Goal: Task Accomplishment & Management: Use online tool/utility

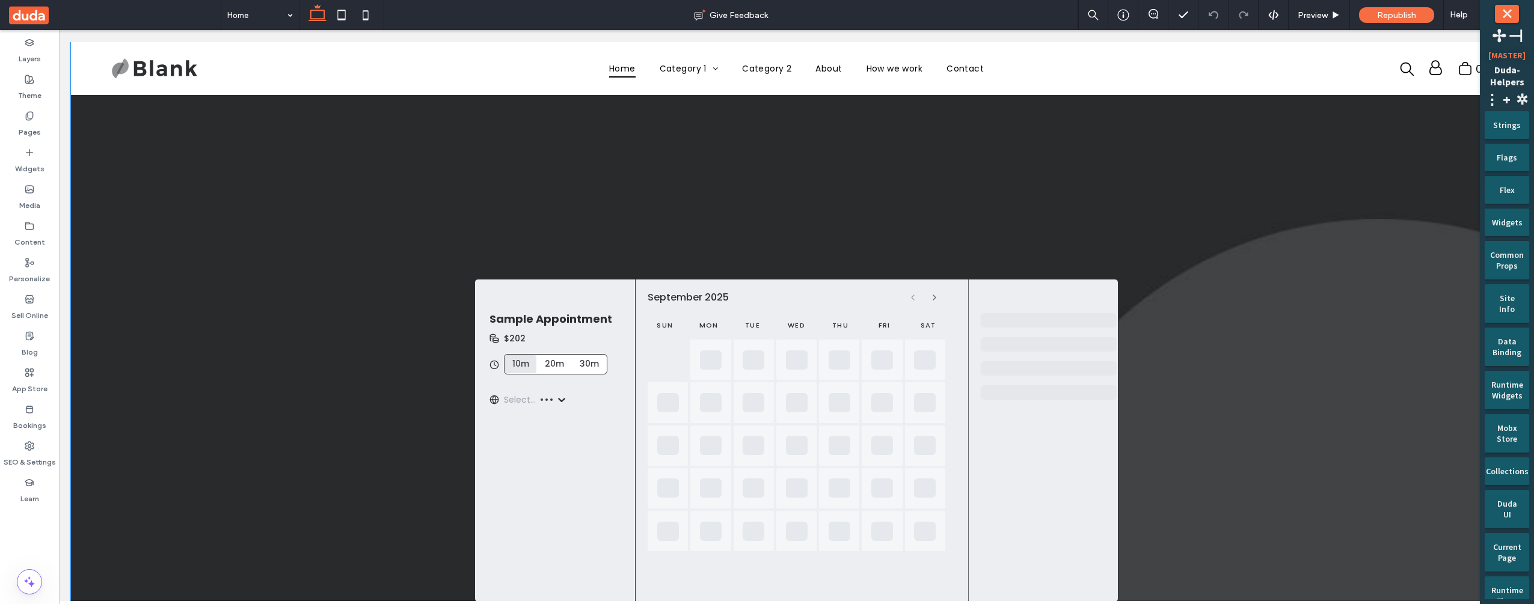
scroll to position [105, 0]
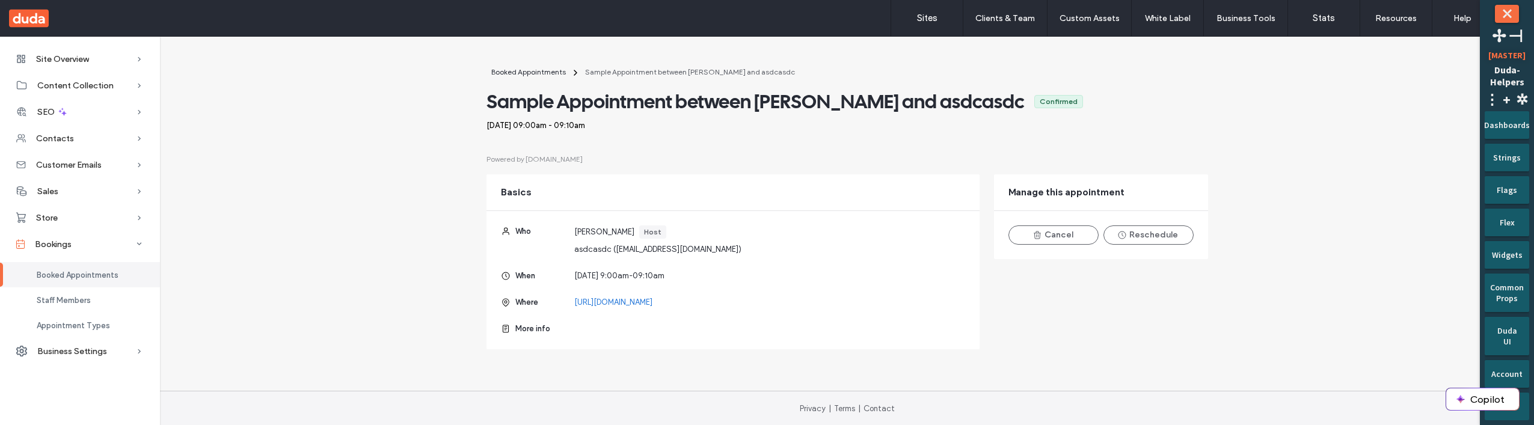
scroll to position [1, 0]
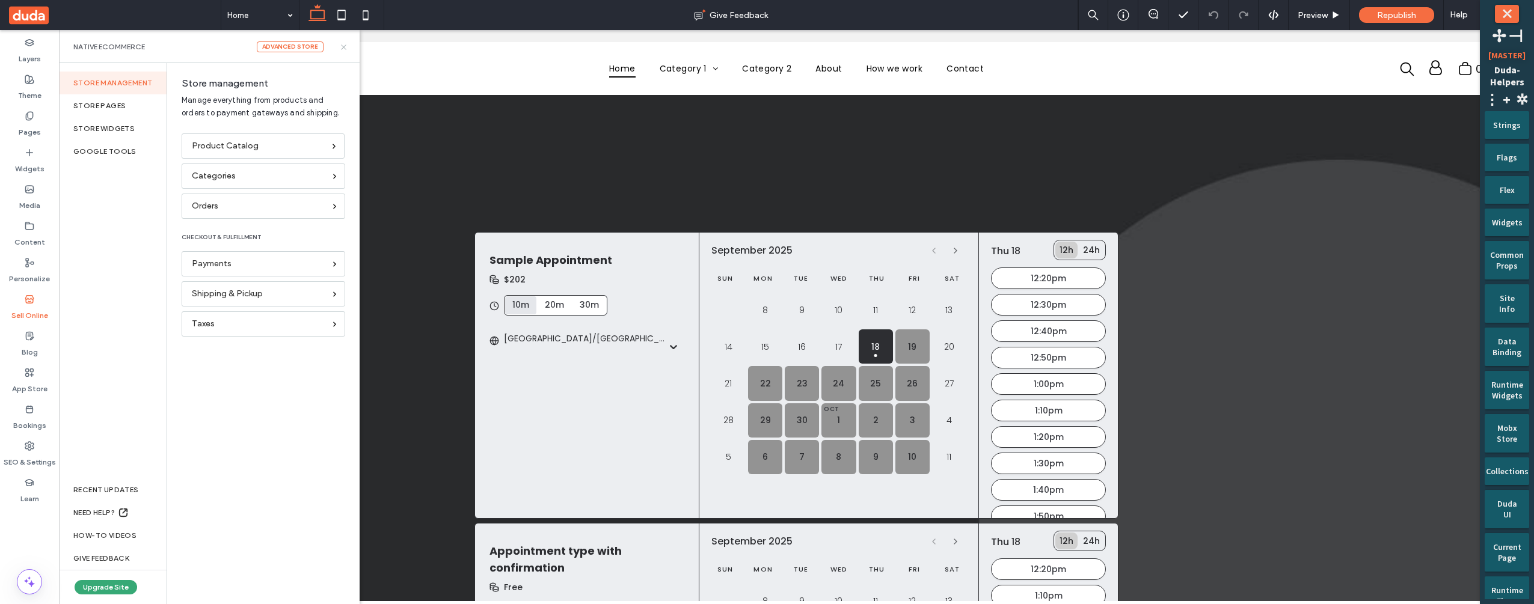
click at [345, 47] on icon at bounding box center [343, 47] width 9 height 9
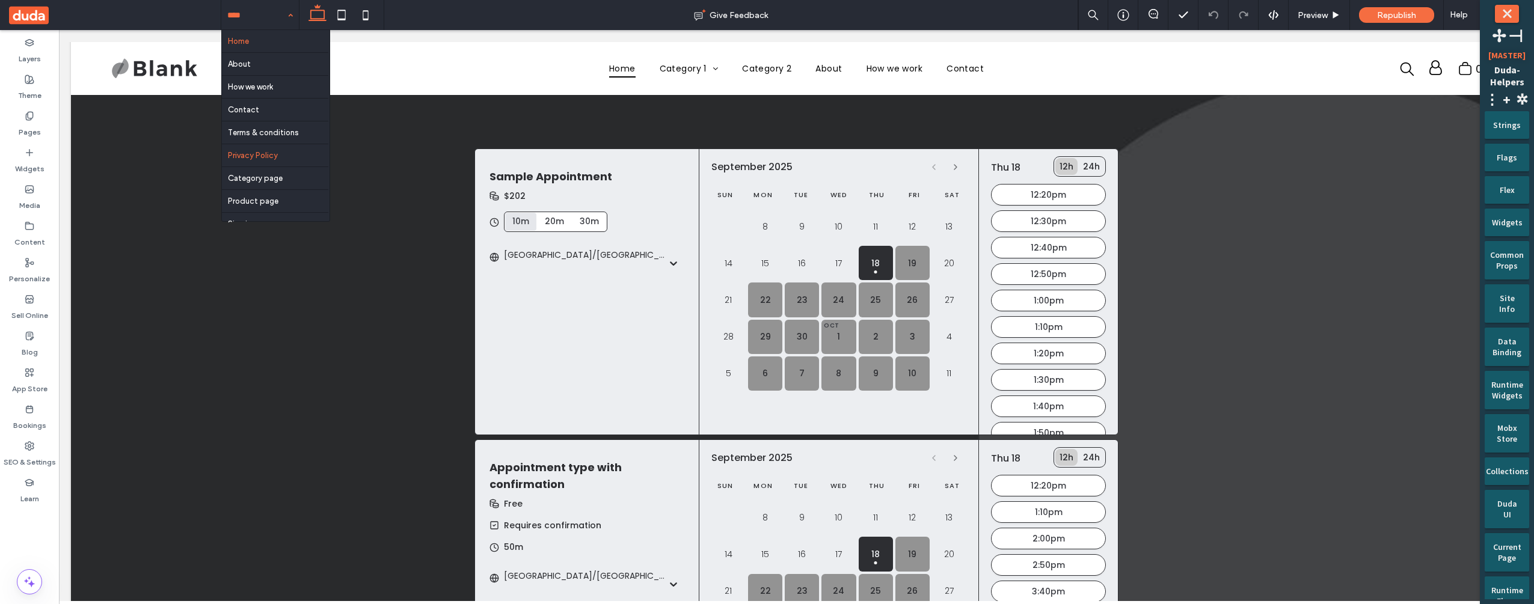
scroll to position [13, 0]
click at [28, 129] on label "Pages" at bounding box center [30, 129] width 22 height 17
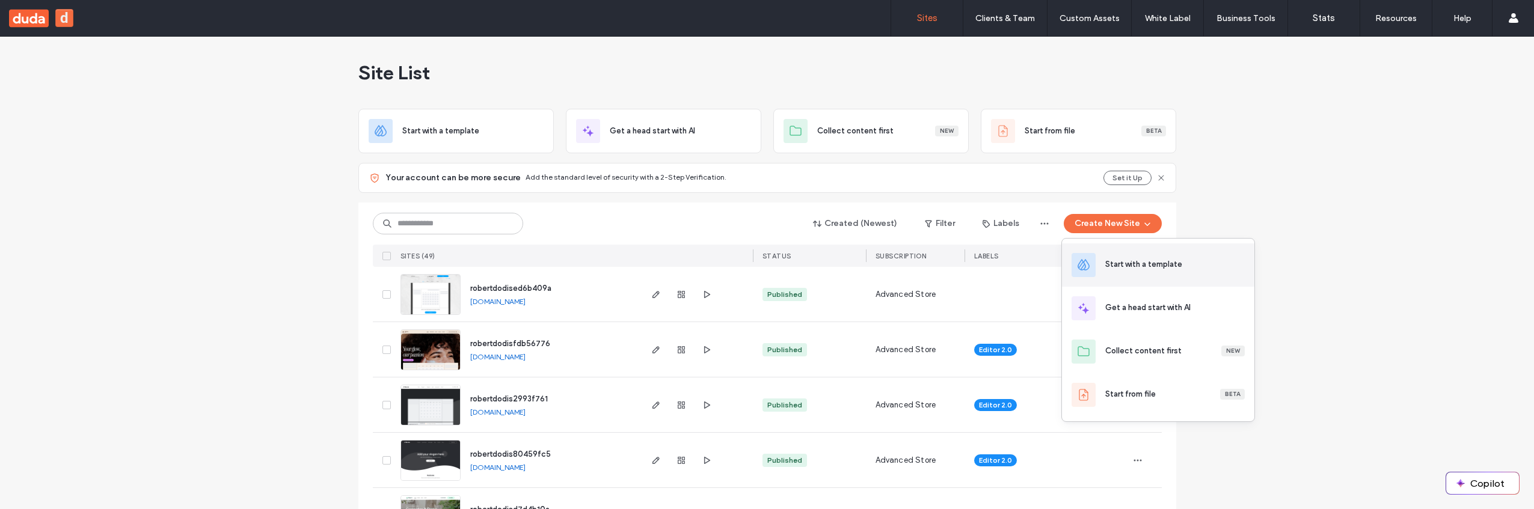
click at [1119, 257] on div "Start with a template" at bounding box center [1158, 265] width 192 height 43
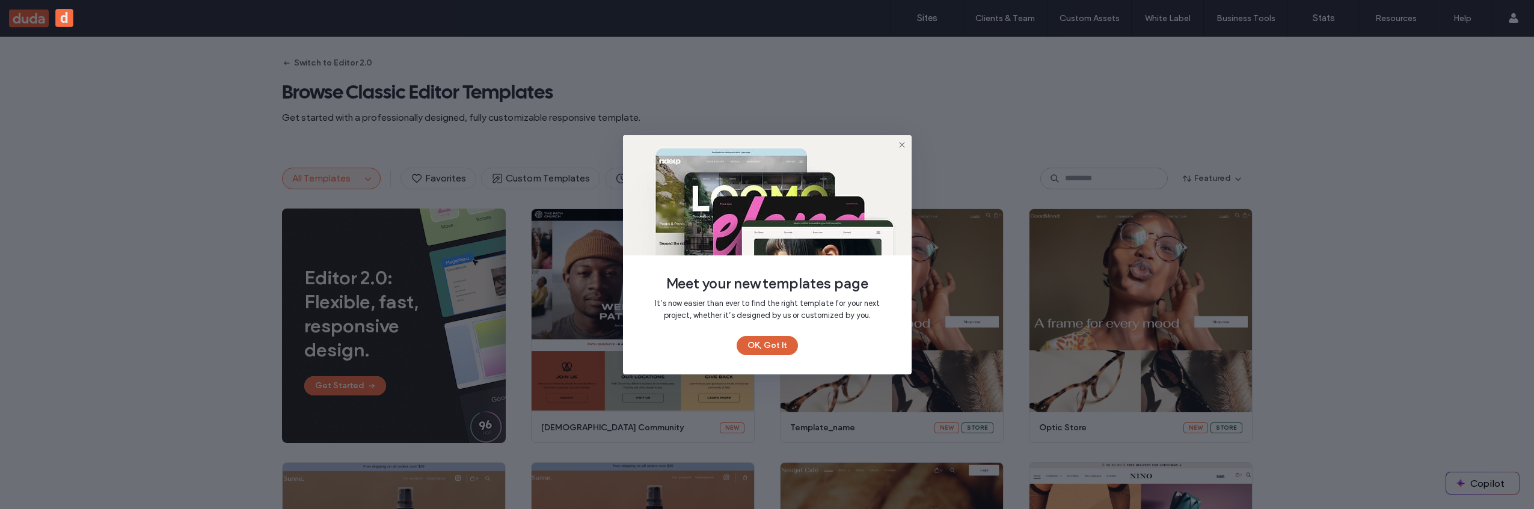
click at [777, 347] on button "OK, Got It" at bounding box center [767, 345] width 61 height 19
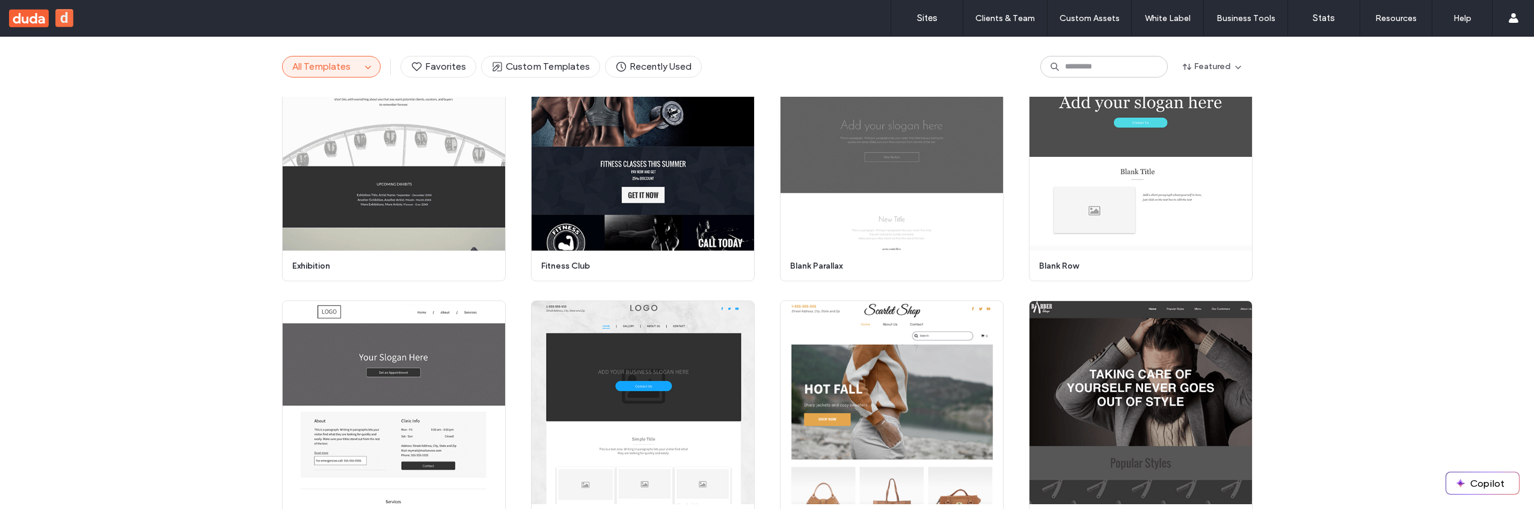
scroll to position [6992, 0]
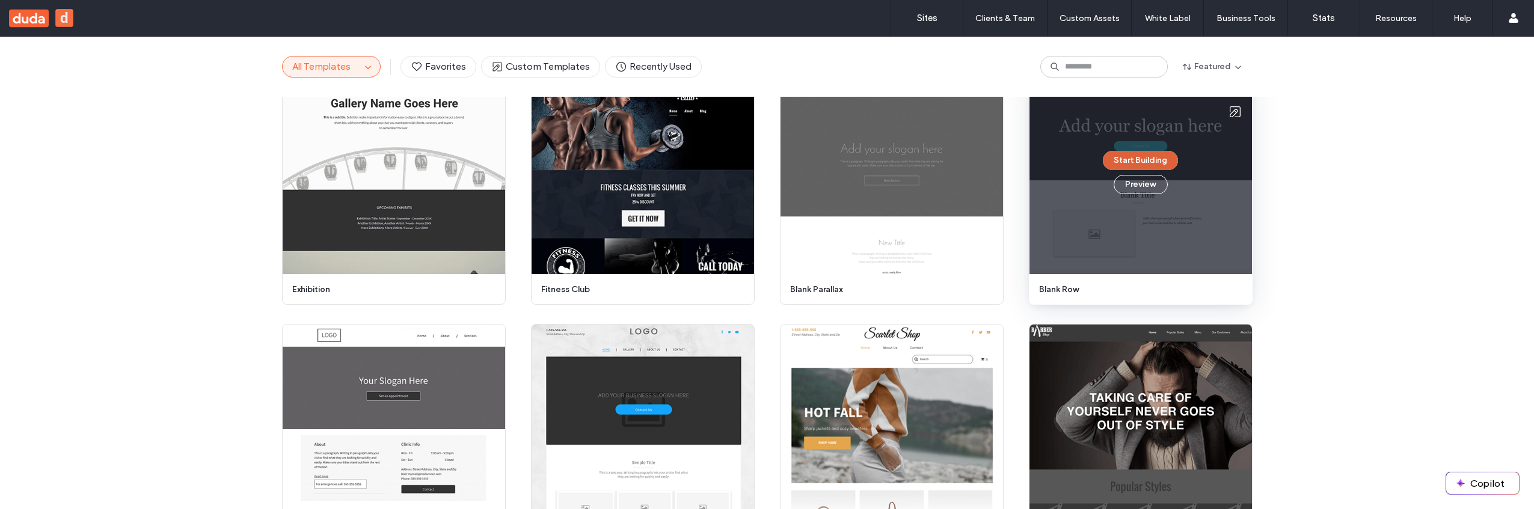
click at [1155, 166] on button "Start Building" at bounding box center [1140, 160] width 75 height 19
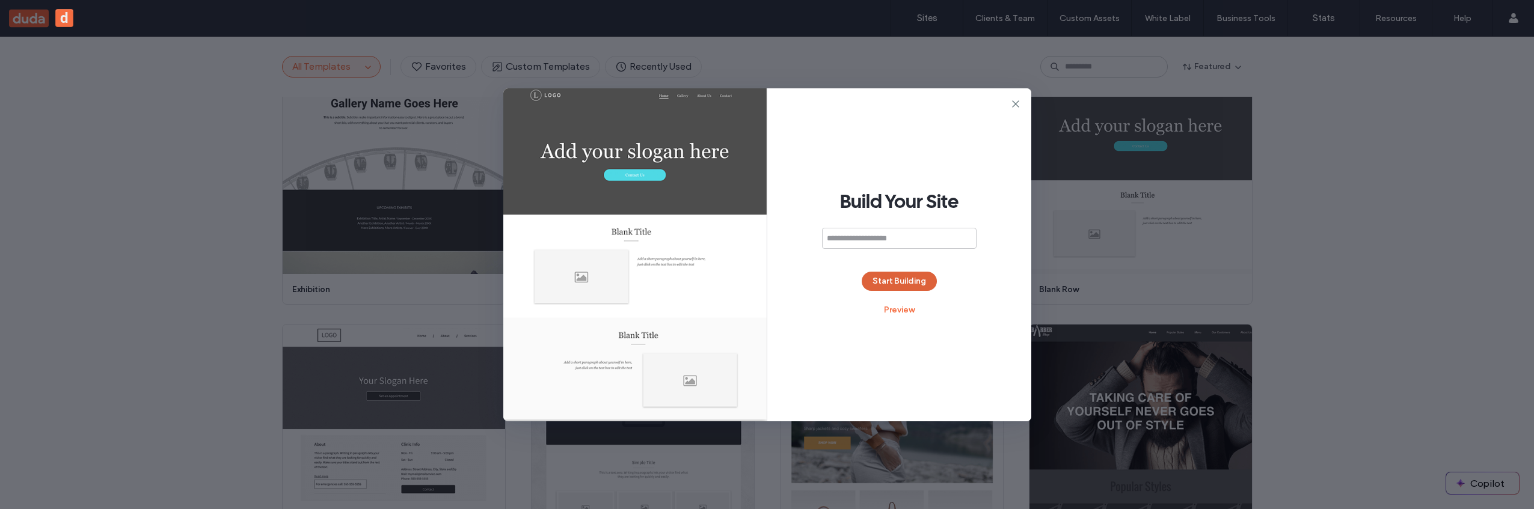
click at [920, 283] on button "Start Building" at bounding box center [899, 281] width 75 height 19
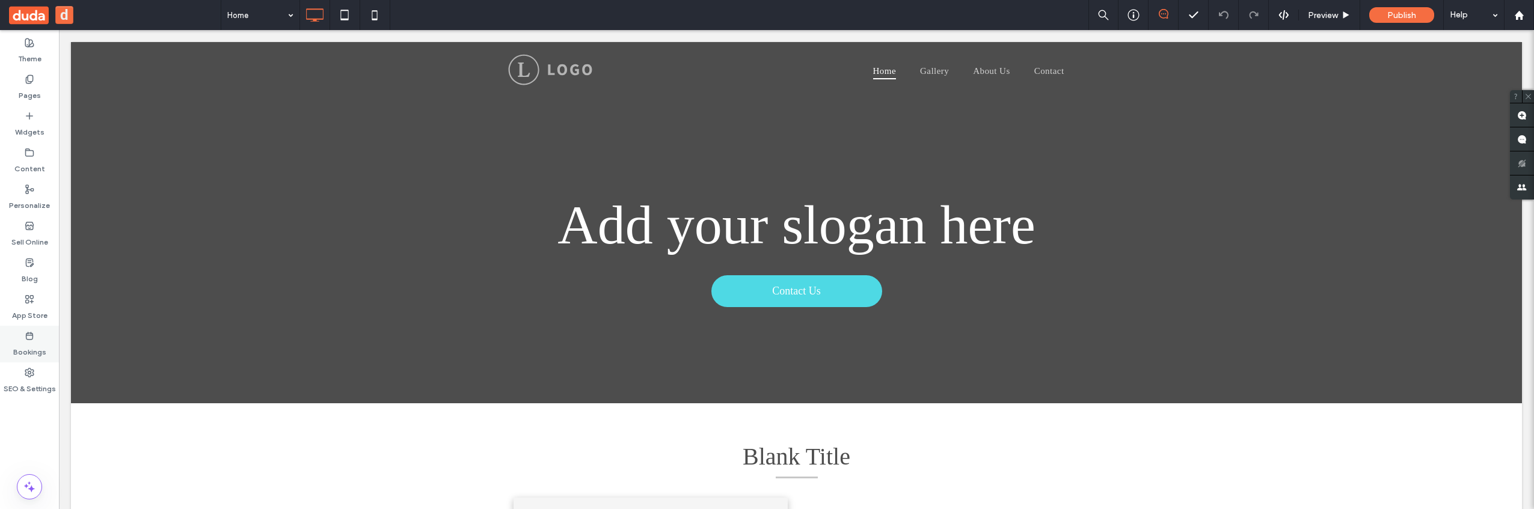
click at [32, 335] on use at bounding box center [29, 336] width 7 height 7
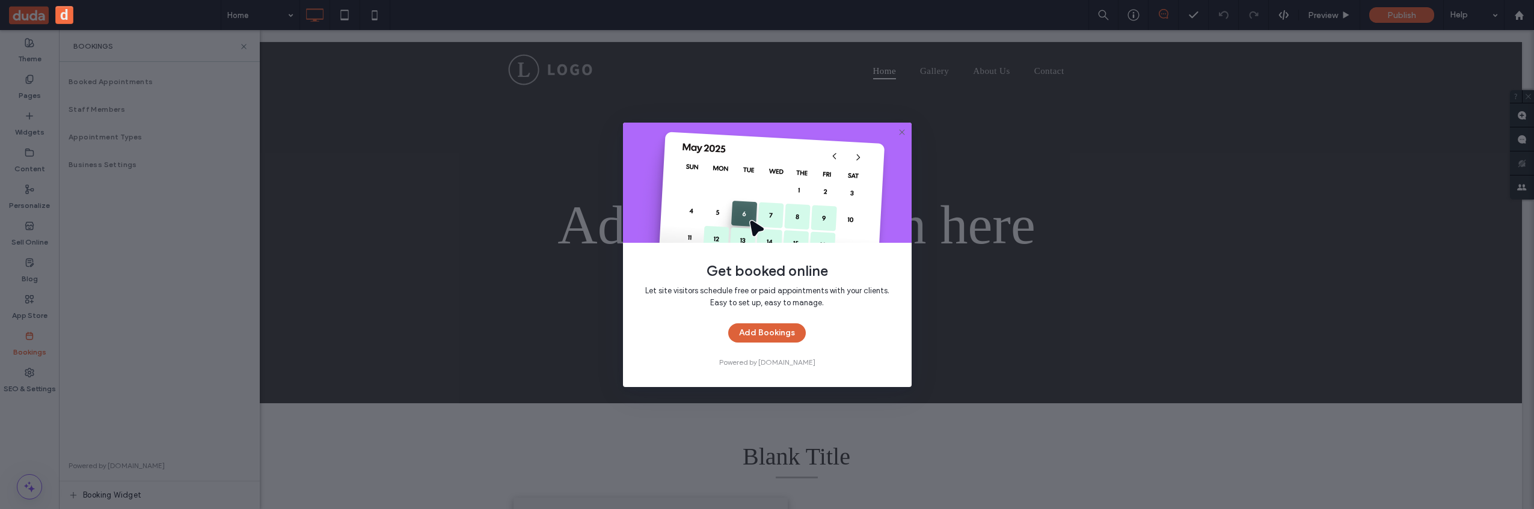
click at [790, 335] on button "Add Bookings" at bounding box center [767, 333] width 78 height 19
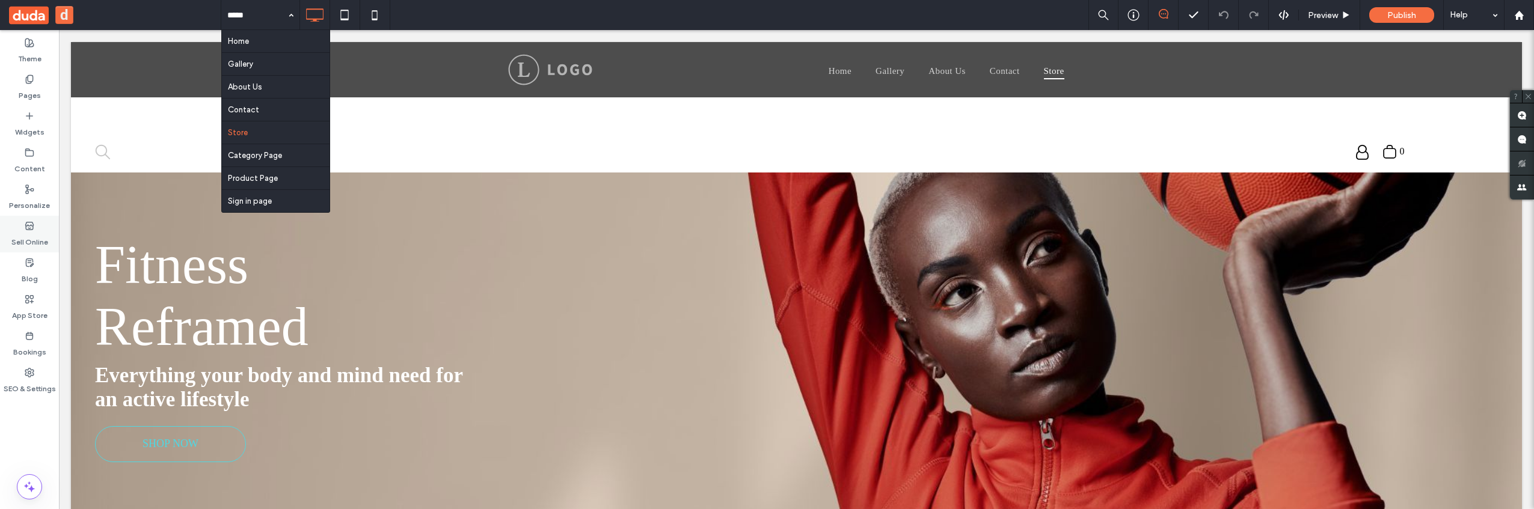
click at [36, 242] on label "Sell Online" at bounding box center [29, 239] width 37 height 17
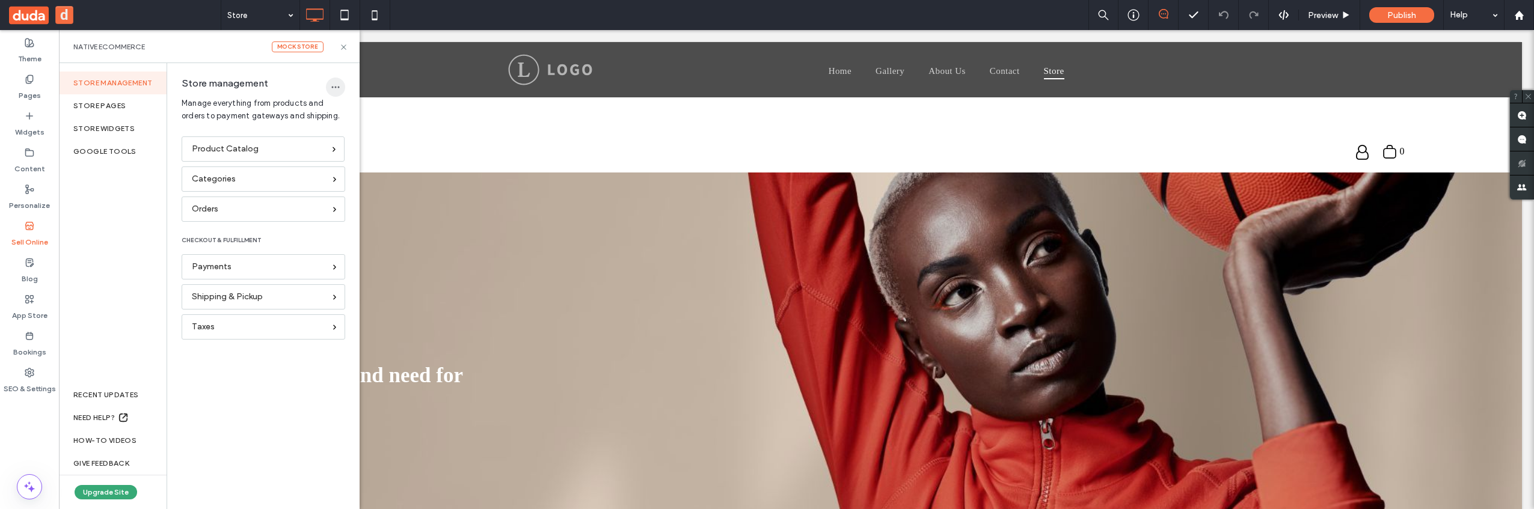
click at [337, 88] on icon "button" at bounding box center [336, 87] width 10 height 10
click at [395, 115] on span "Delete Store" at bounding box center [374, 118] width 46 height 12
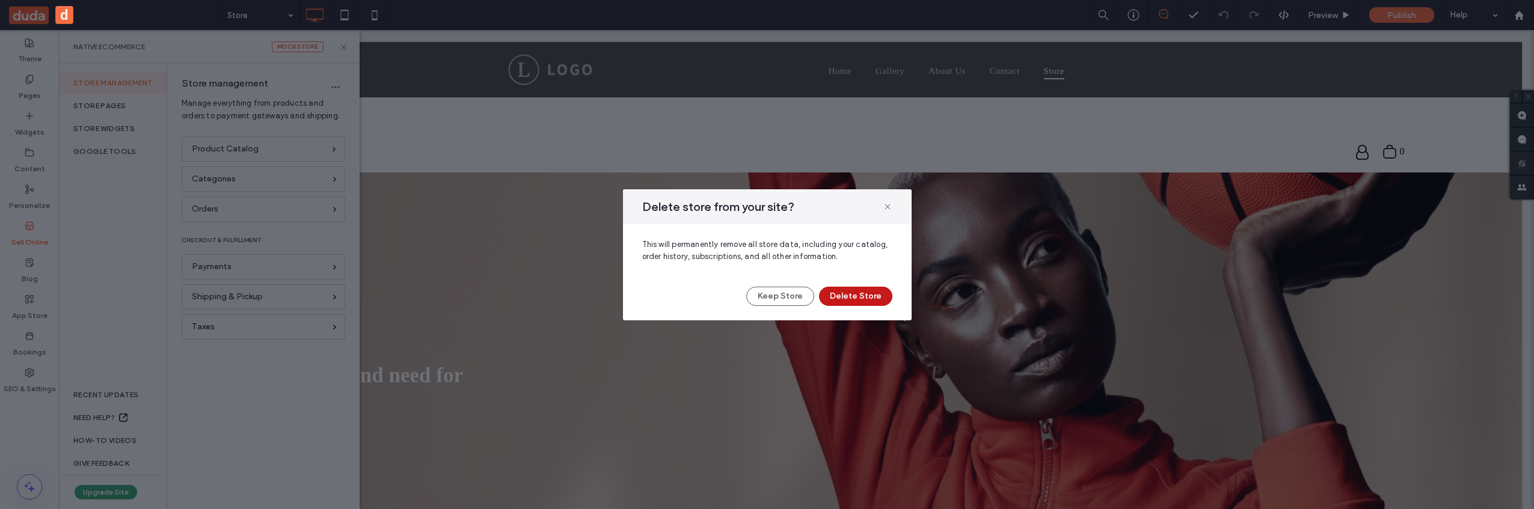
click at [849, 292] on button "Delete Store" at bounding box center [855, 296] width 73 height 19
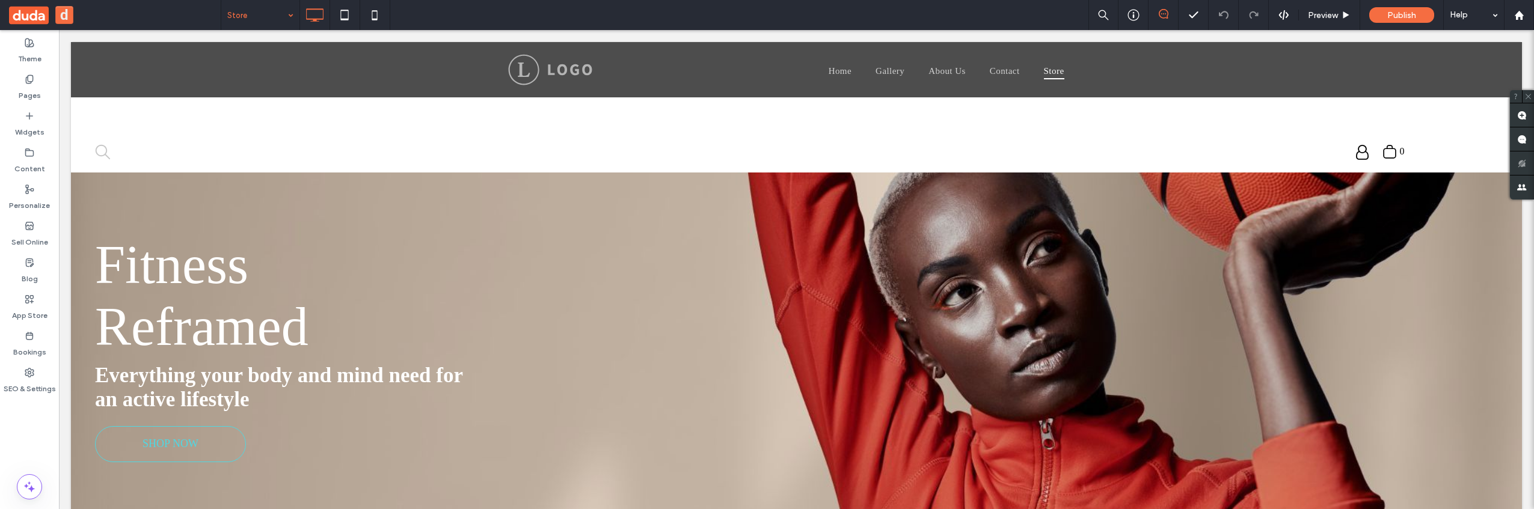
click at [170, 19] on span at bounding box center [115, 15] width 212 height 30
click at [34, 224] on div "Sell Online" at bounding box center [29, 234] width 59 height 37
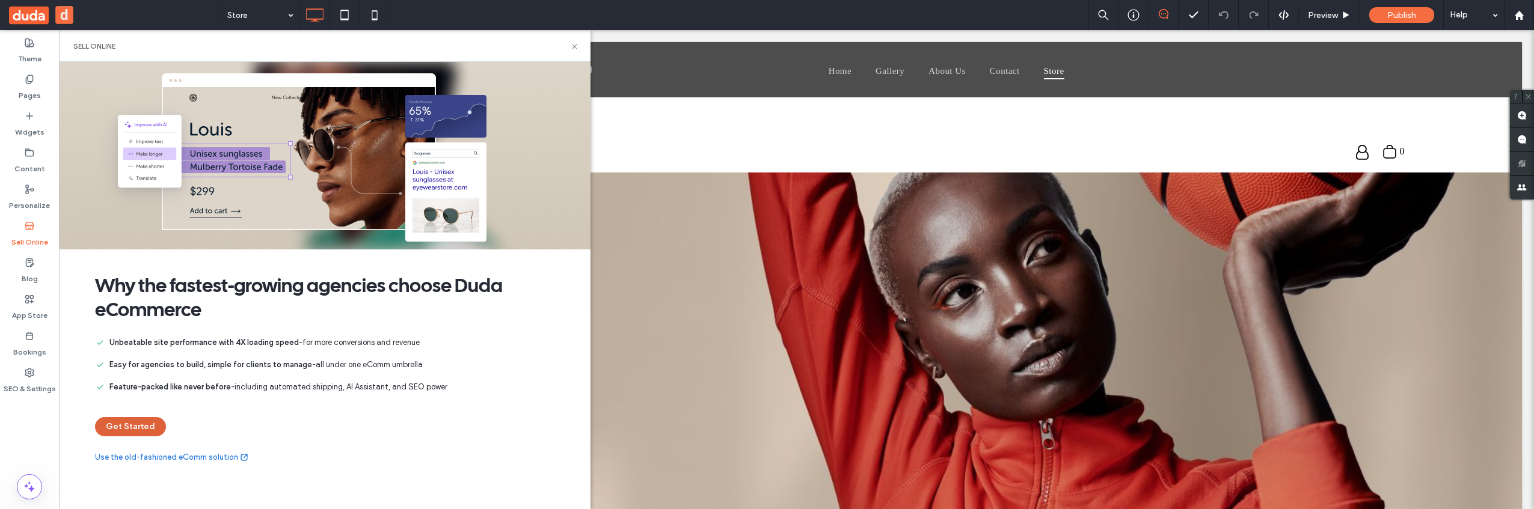
click at [131, 431] on button "Get Started" at bounding box center [130, 426] width 71 height 19
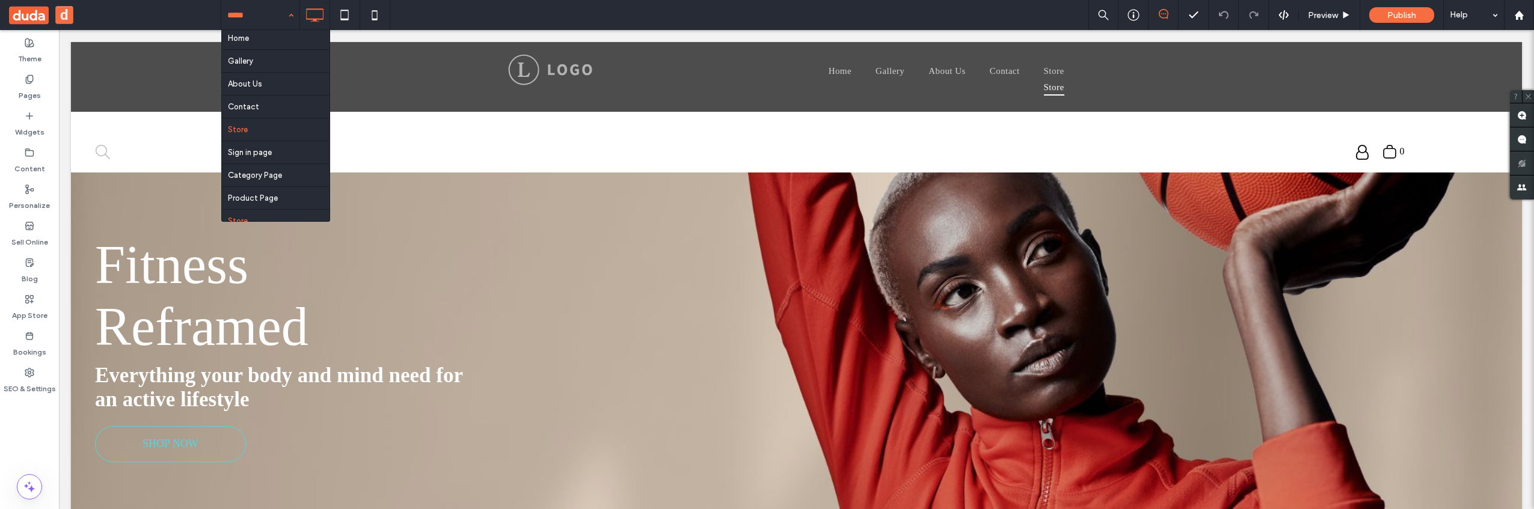
scroll to position [13, 0]
